Goal: Information Seeking & Learning: Learn about a topic

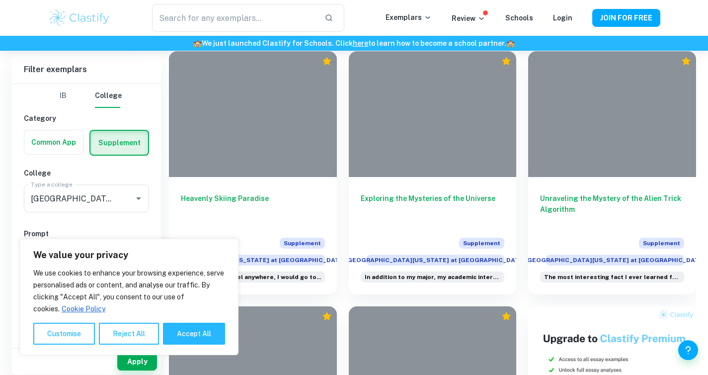
scroll to position [235, 0]
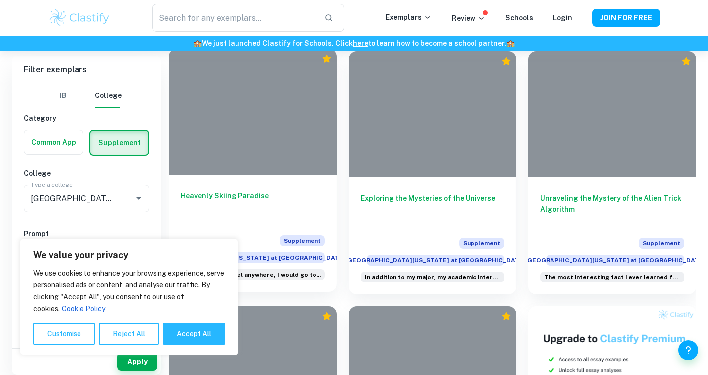
click at [257, 204] on h6 "Heavenly Skiing Paradise" at bounding box center [253, 206] width 144 height 33
